Goal: Task Accomplishment & Management: Use online tool/utility

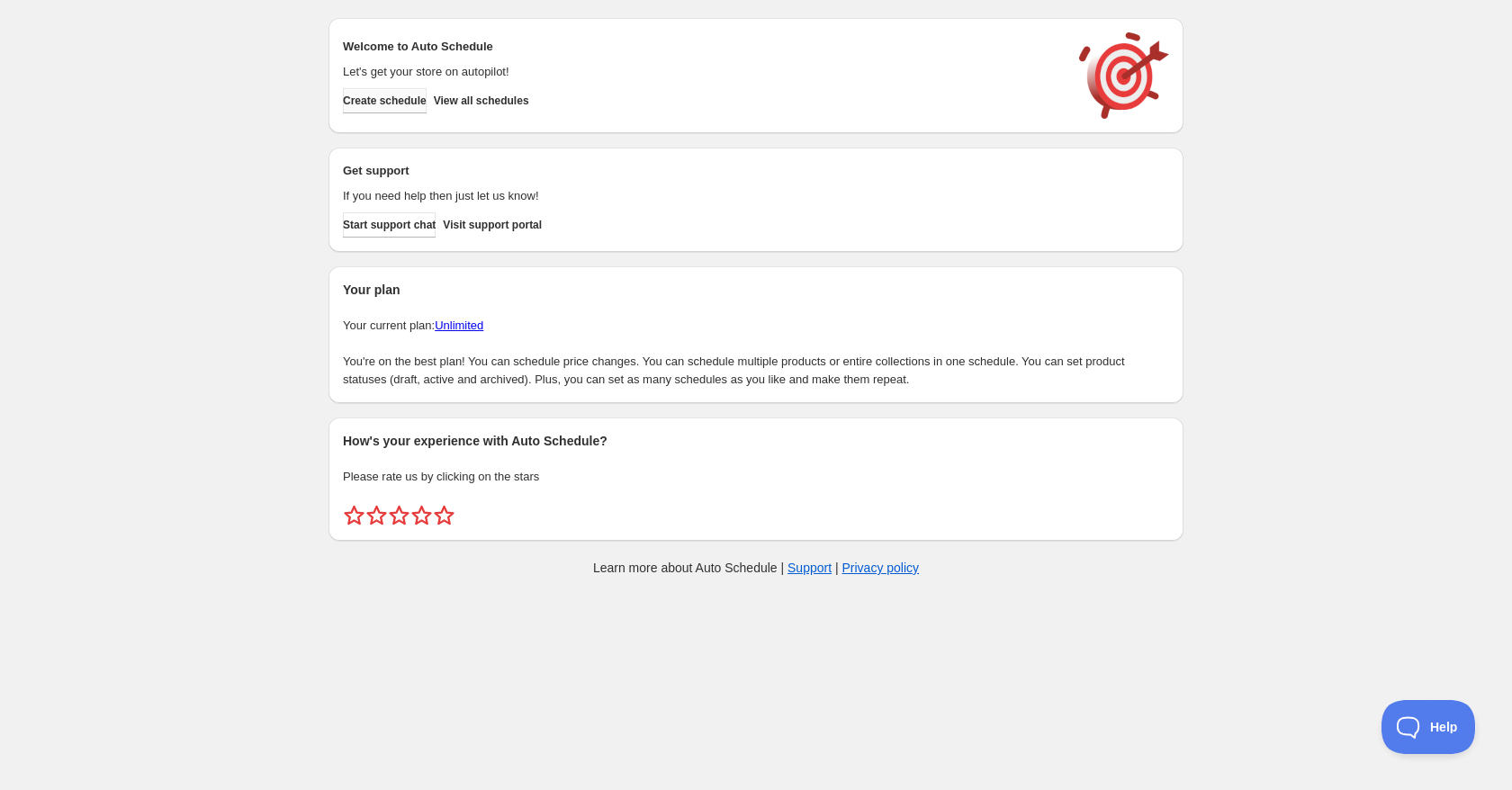
click at [397, 100] on span "Create schedule" at bounding box center [385, 101] width 84 height 14
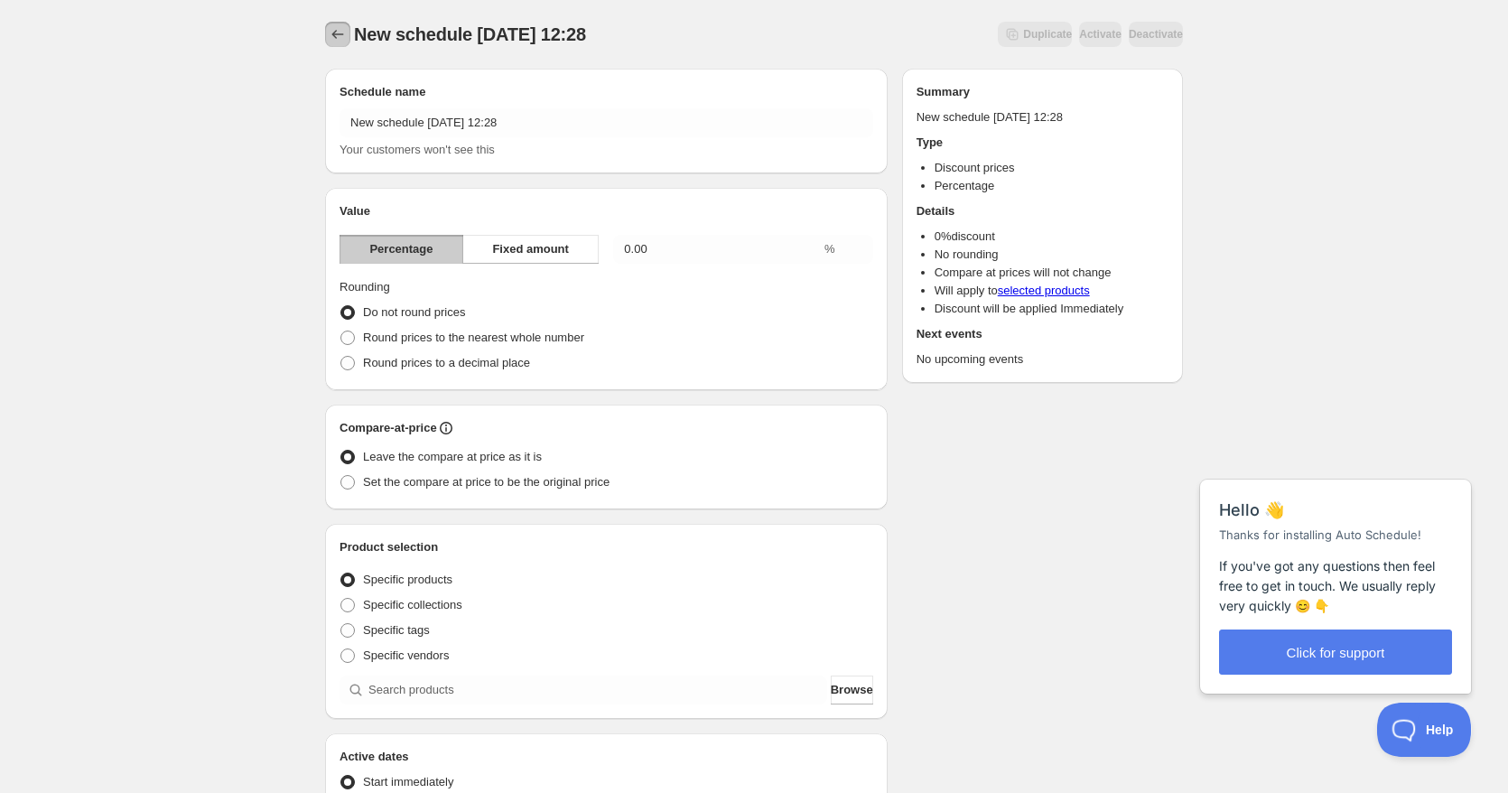
click at [339, 39] on icon "Schedules" at bounding box center [338, 34] width 18 height 18
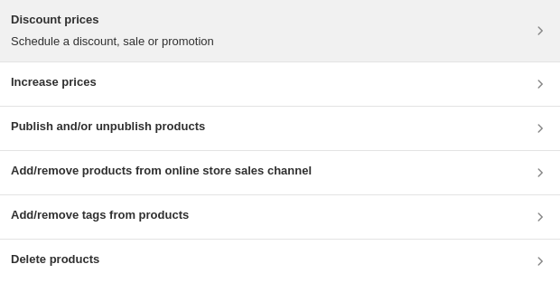
click at [357, 46] on div "Discount prices Schedule a discount, sale or promotion" at bounding box center [280, 31] width 538 height 40
